Goal: Communication & Community: Answer question/provide support

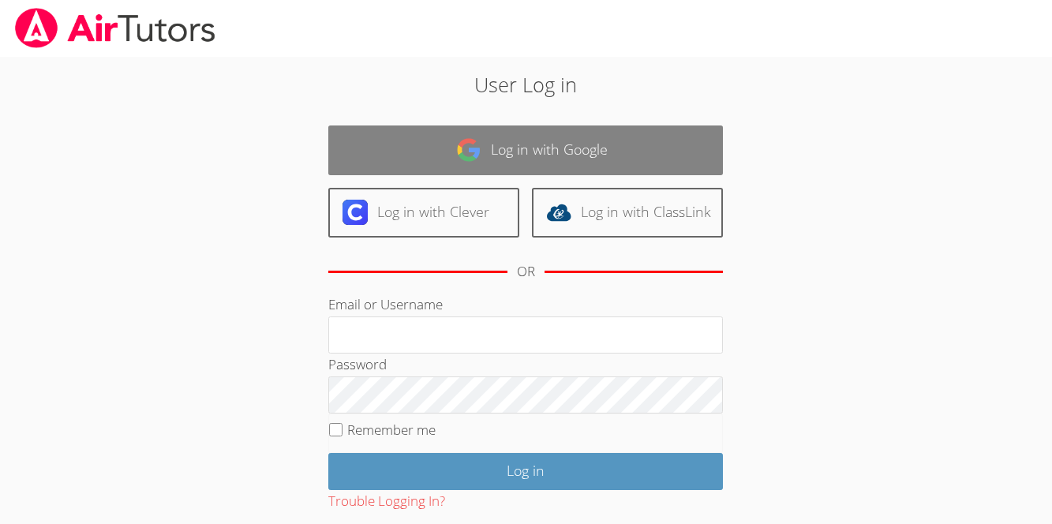
click at [494, 156] on link "Log in with Google" at bounding box center [525, 151] width 395 height 50
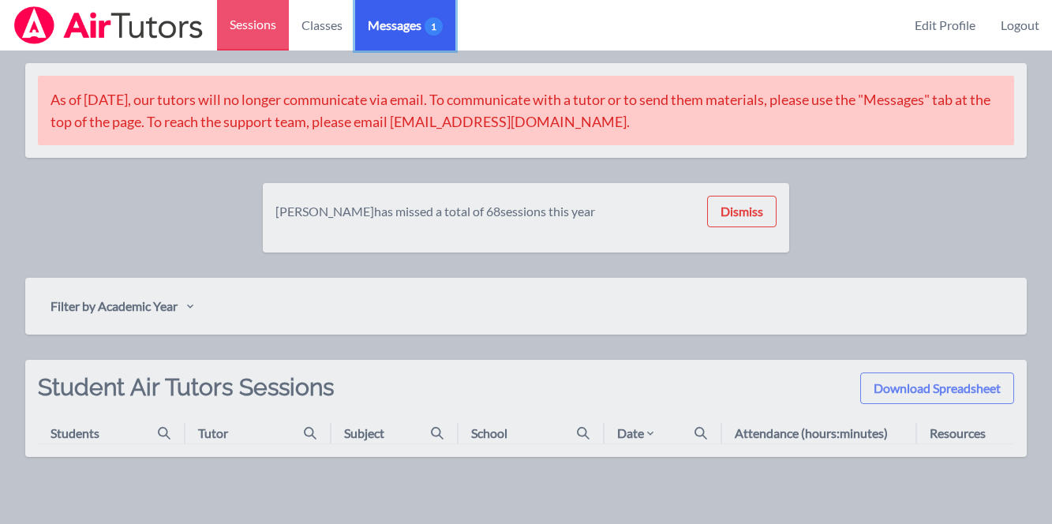
click at [389, 13] on link "Messages 1" at bounding box center [405, 25] width 100 height 51
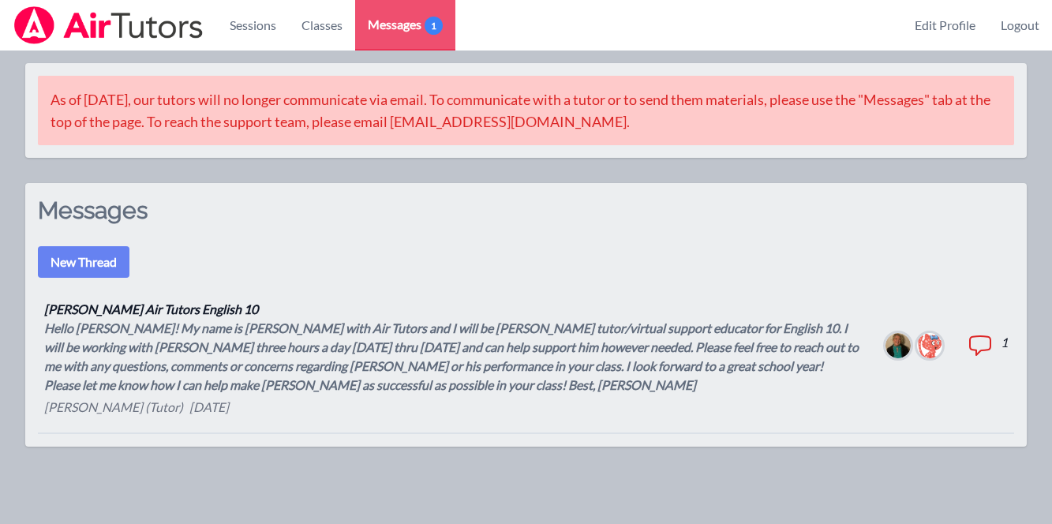
scroll to position [50, 0]
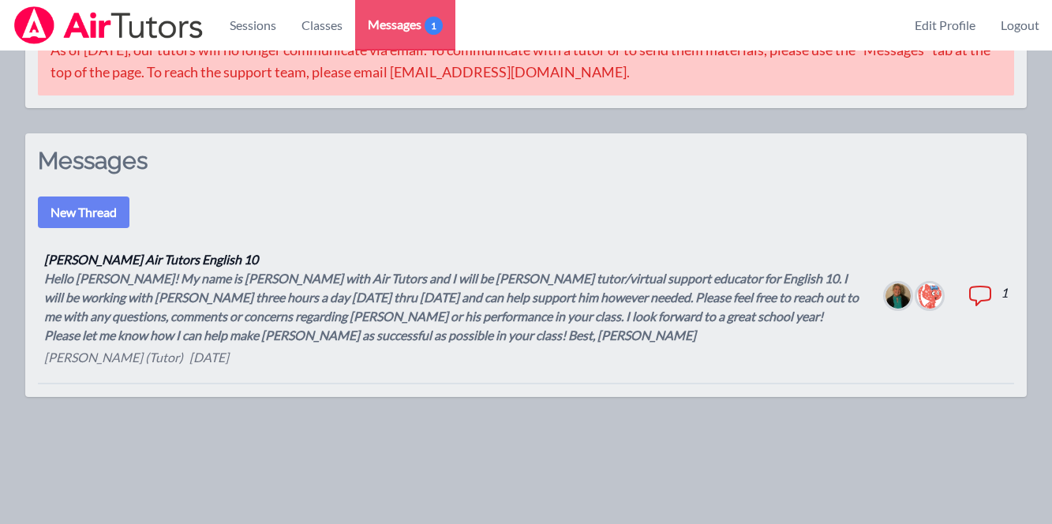
click at [537, 325] on div "Hello [PERSON_NAME]! My name is [PERSON_NAME] with Air Tutors and I will be [PE…" at bounding box center [452, 307] width 816 height 76
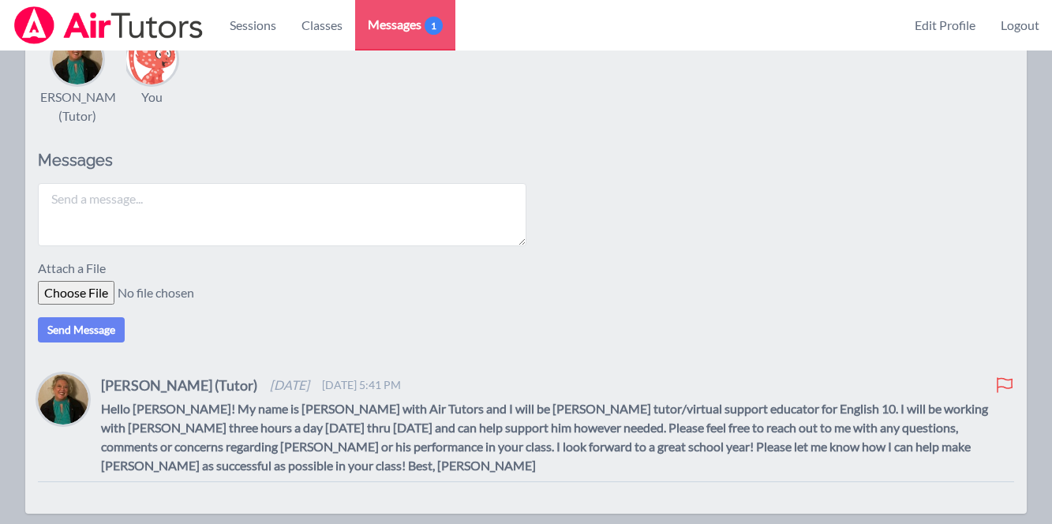
scroll to position [258, 0]
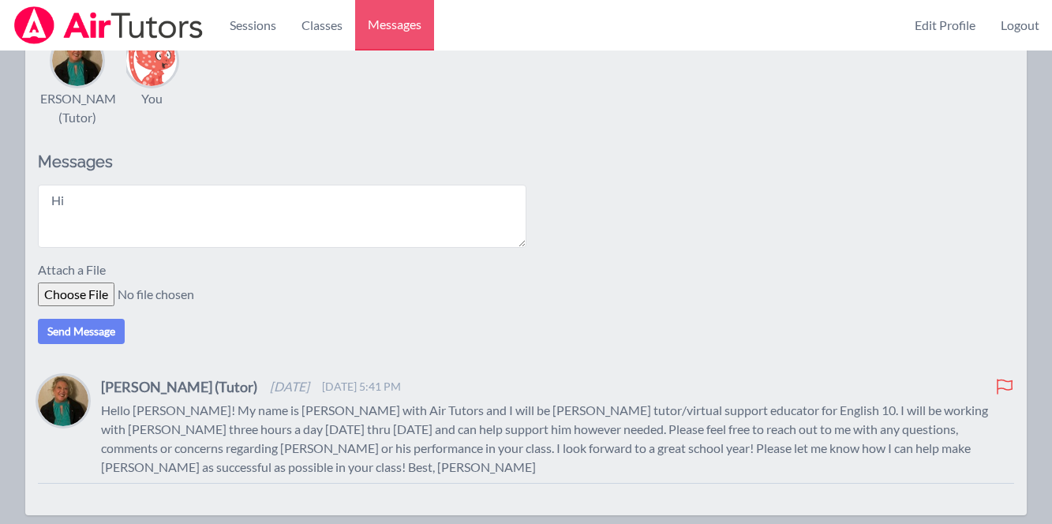
type textarea "H"
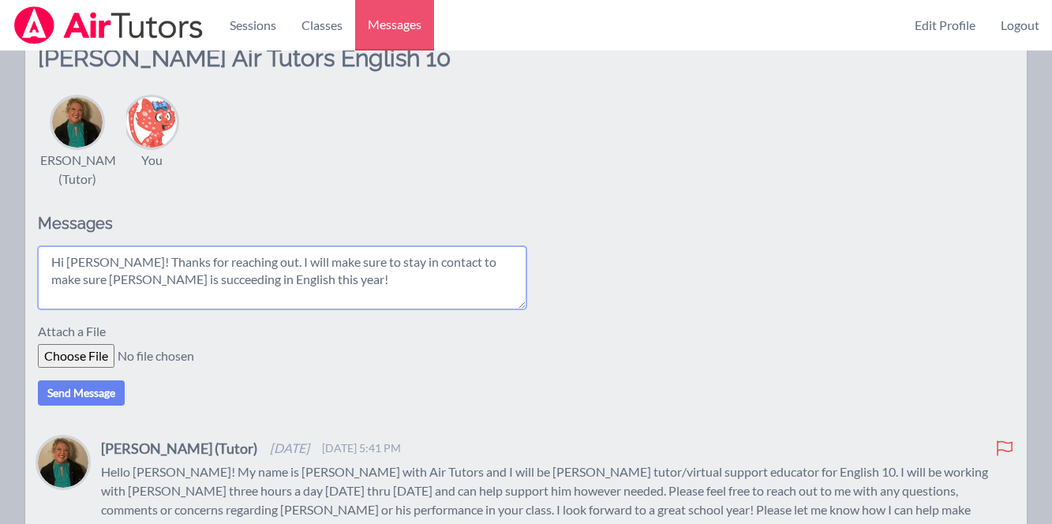
scroll to position [199, 0]
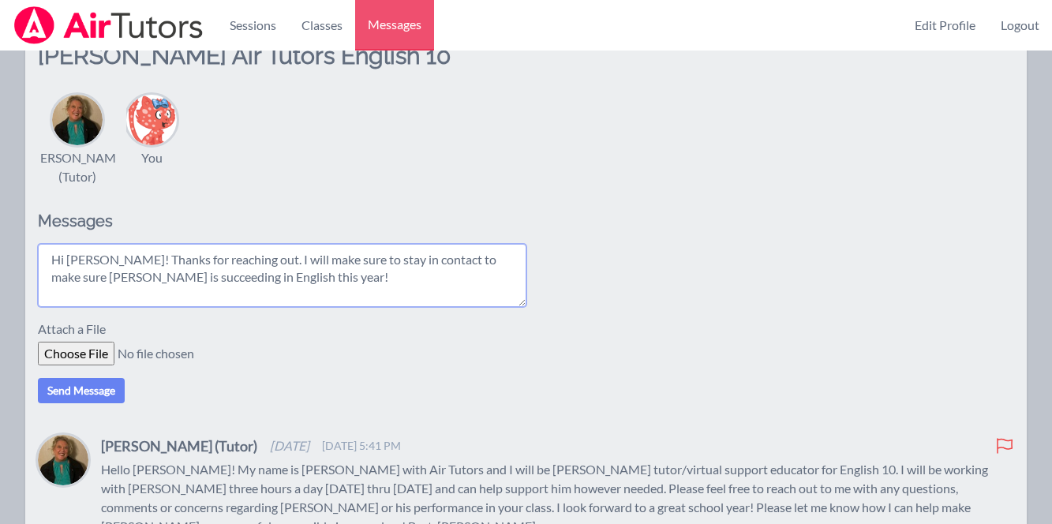
click at [294, 288] on textarea "Hi [PERSON_NAME]! Thanks for reaching out. I will make sure to stay in contact …" at bounding box center [282, 275] width 489 height 63
click at [294, 288] on textarea "Hi Amy! Thanks for reaching out. I will make sure to stay in contact to make su…" at bounding box center [282, 275] width 489 height 63
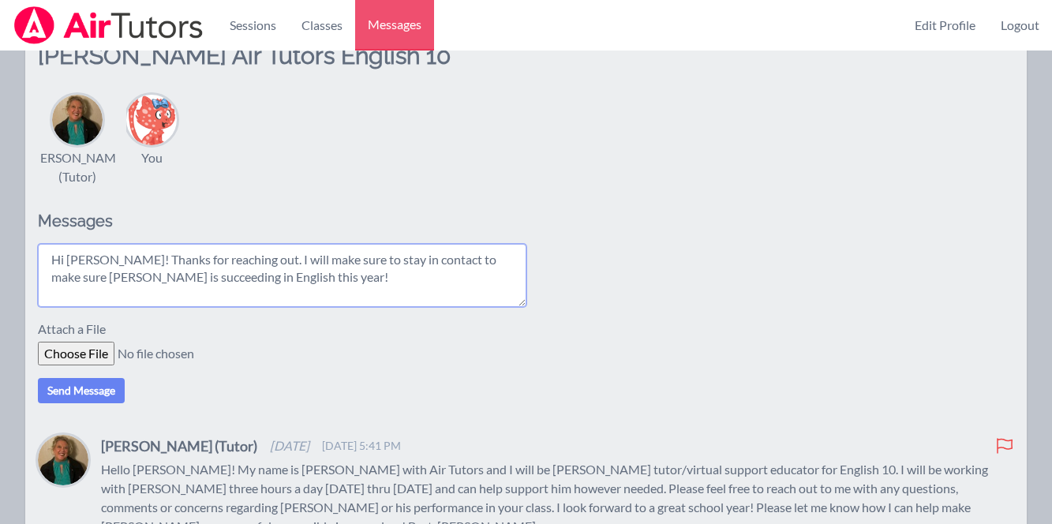
click at [294, 288] on textarea "Hi Amy! Thanks for reaching out. I will make sure to stay in contact to make su…" at bounding box center [282, 275] width 489 height 63
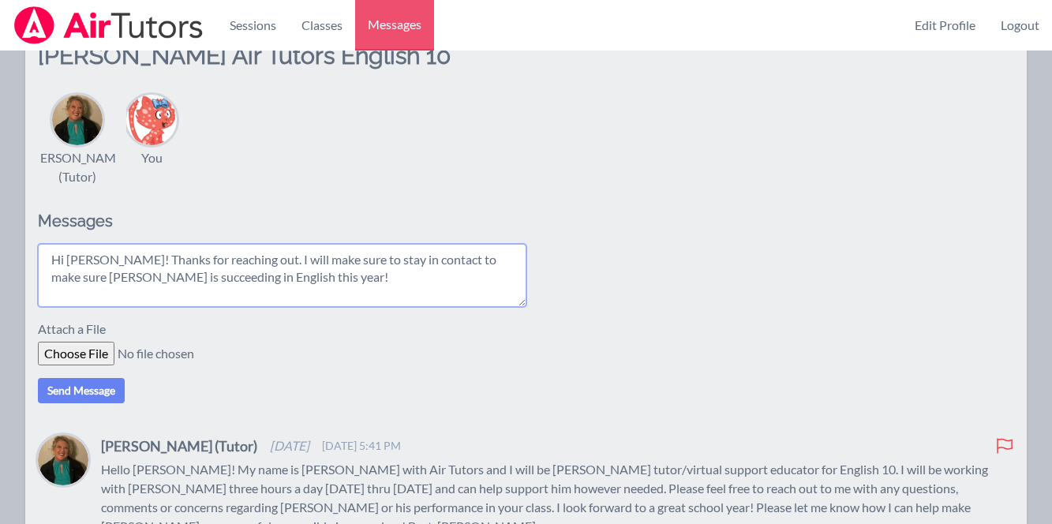
click at [294, 288] on textarea "Hi Amy! Thanks for reaching out. I will make sure to stay in contact to make su…" at bounding box center [282, 275] width 489 height 63
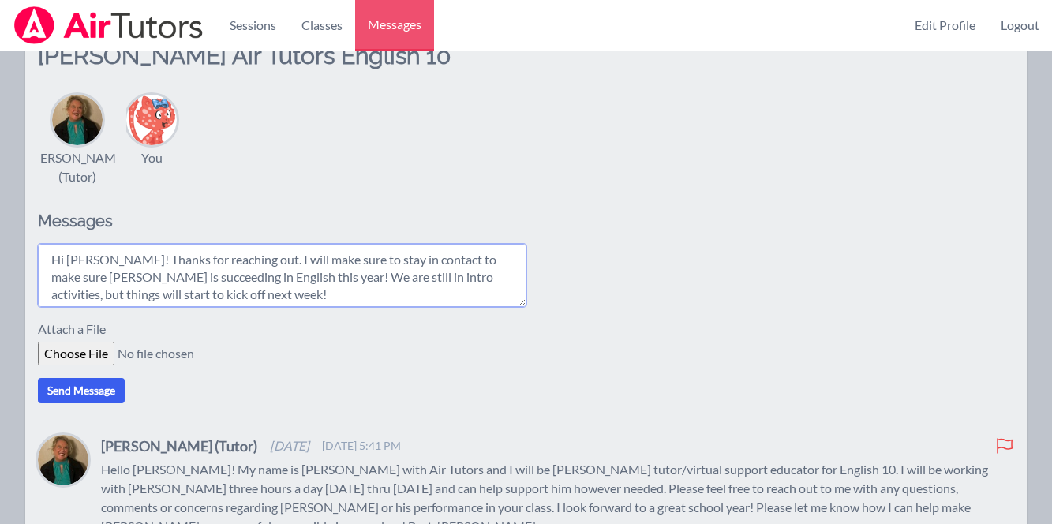
type textarea "Hi Amy! Thanks for reaching out. I will make sure to stay in contact to make su…"
click at [113, 391] on button "Send Message" at bounding box center [81, 390] width 87 height 25
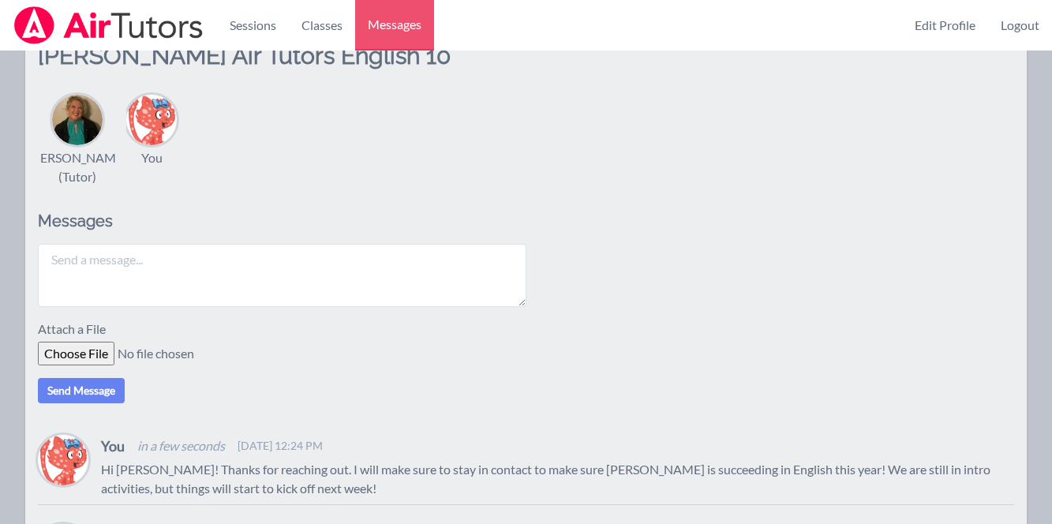
click at [170, 141] on div "You" at bounding box center [151, 131] width 51 height 73
click at [133, 114] on img at bounding box center [151, 120] width 51 height 51
click at [928, 24] on link "Edit Profile" at bounding box center [945, 25] width 86 height 51
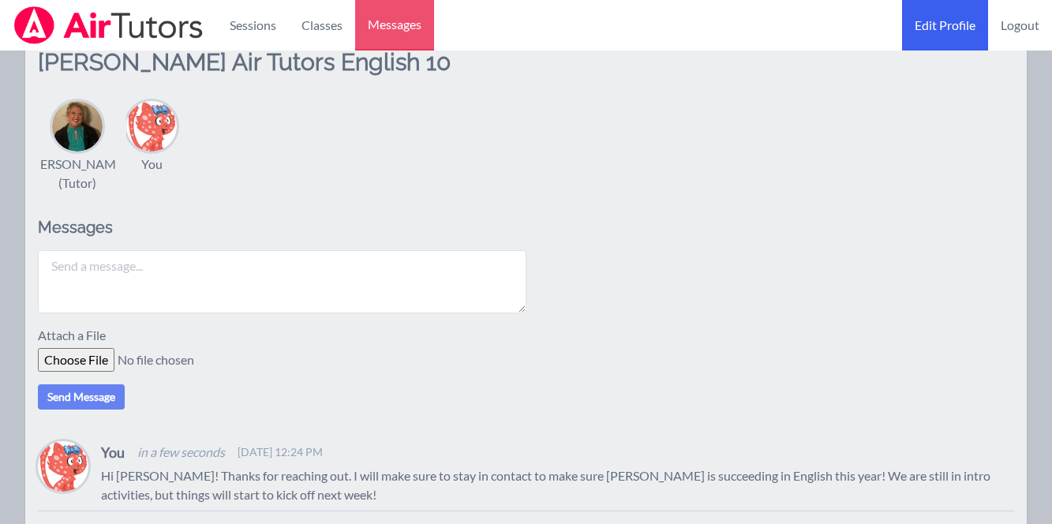
select select "Eastern"
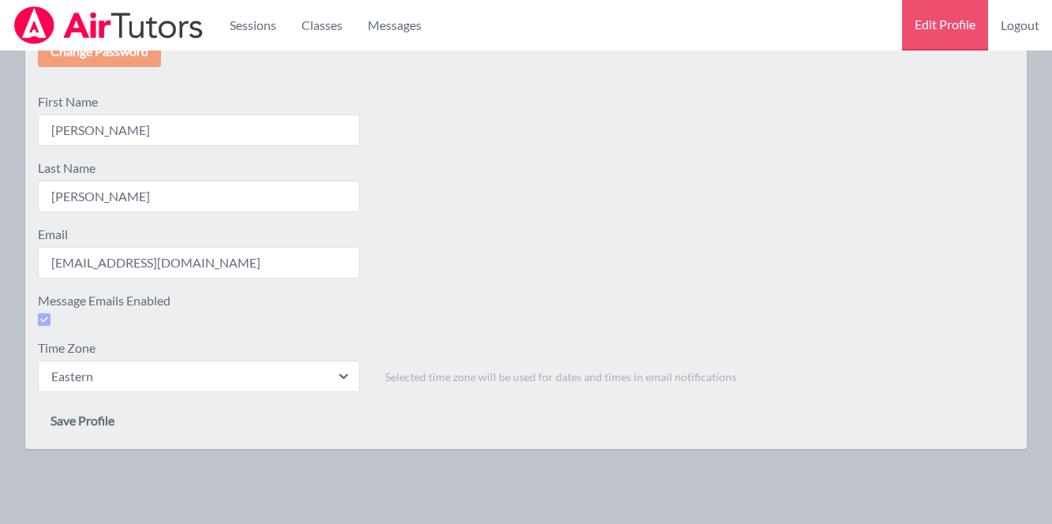
scroll to position [0, 0]
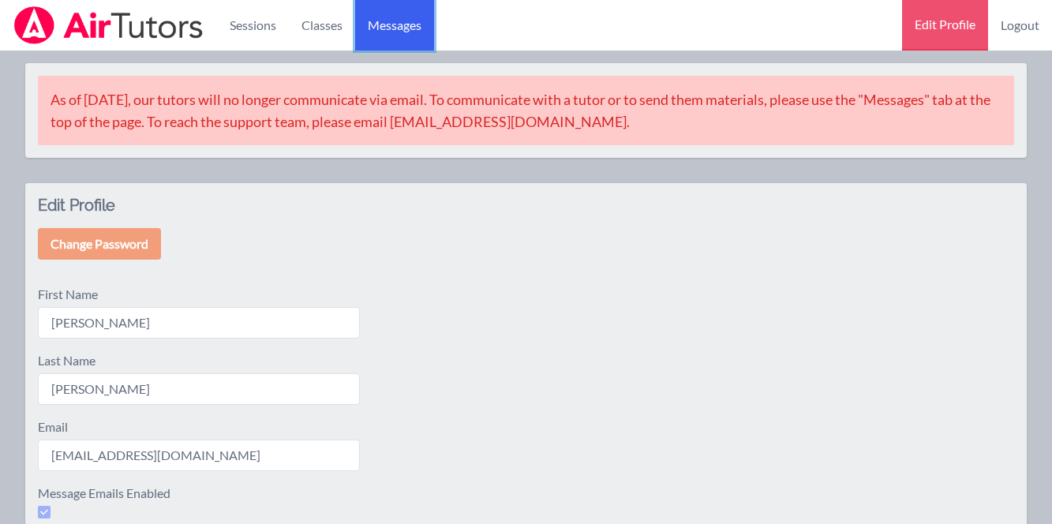
click at [371, 16] on span "Messages" at bounding box center [395, 25] width 54 height 19
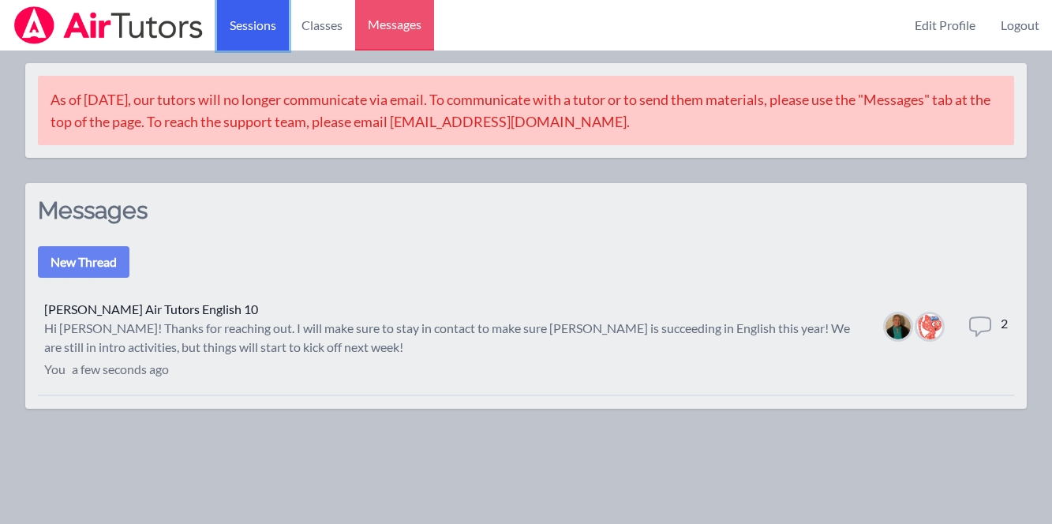
click at [255, 20] on link "Sessions" at bounding box center [253, 25] width 72 height 51
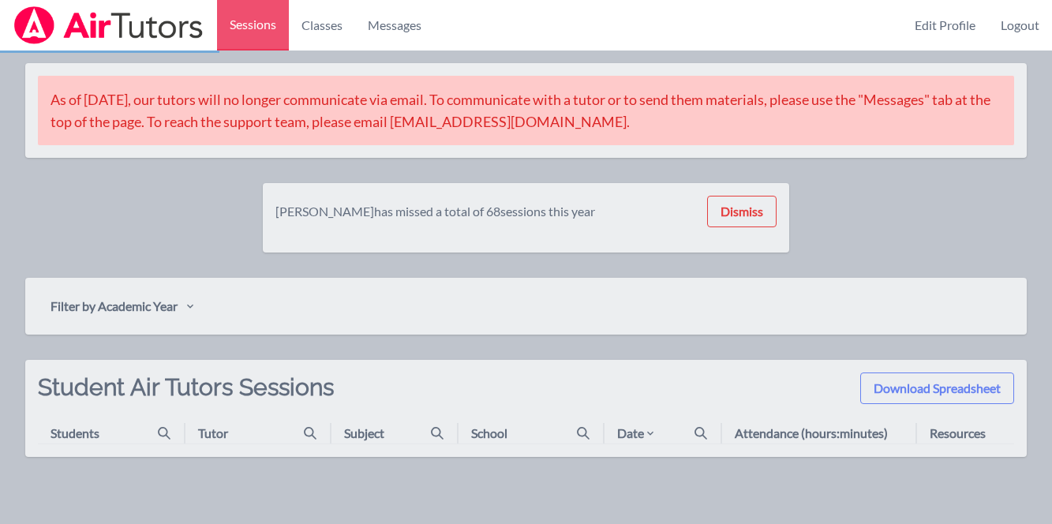
click at [139, 17] on img at bounding box center [109, 25] width 192 height 38
